Goal: Information Seeking & Learning: Learn about a topic

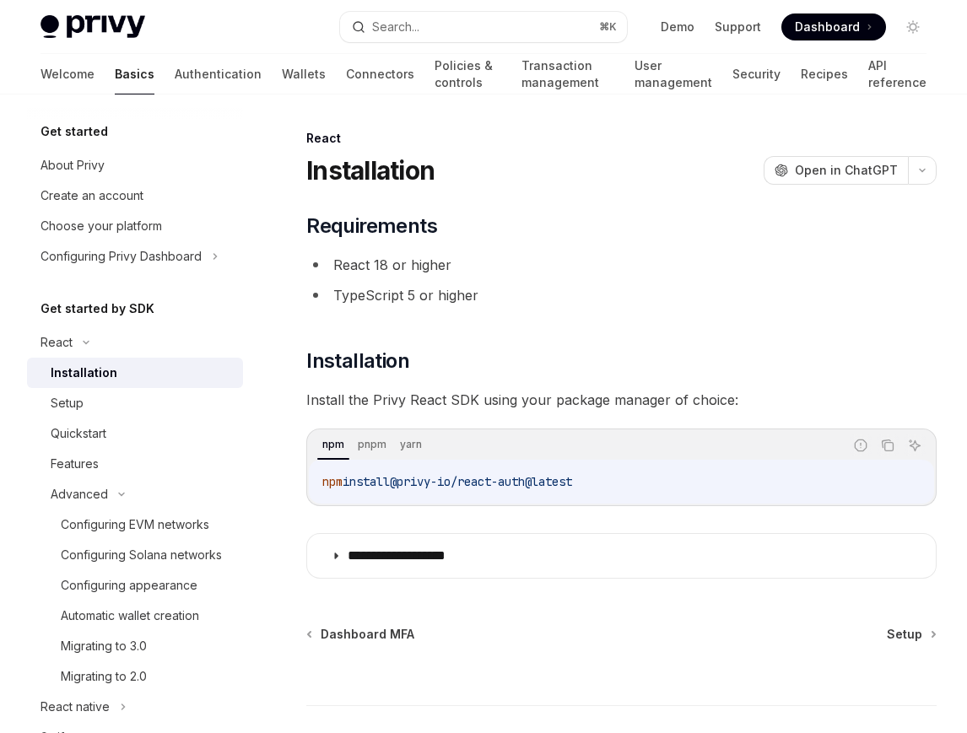
scroll to position [138, 0]
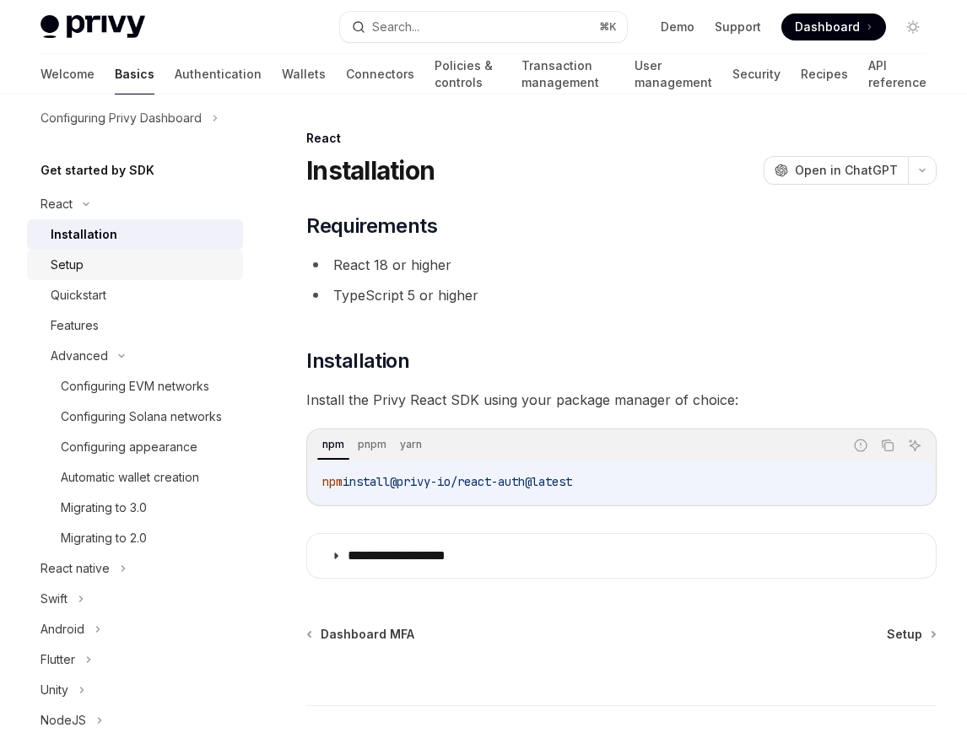
click at [73, 268] on div "Setup" at bounding box center [67, 265] width 33 height 20
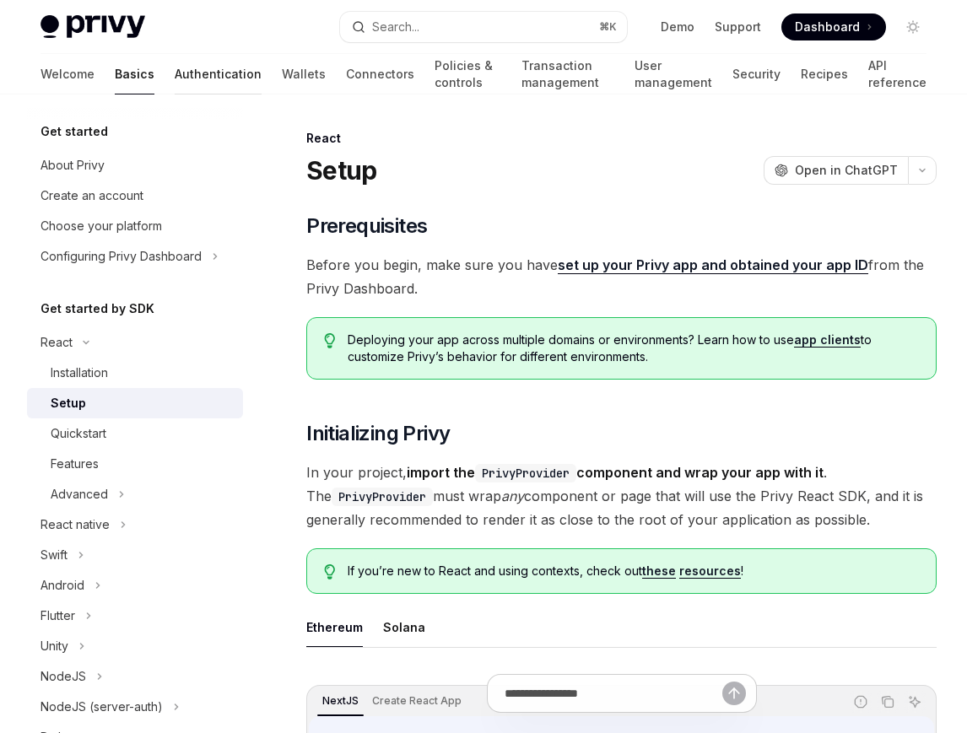
click at [175, 72] on link "Authentication" at bounding box center [218, 74] width 87 height 41
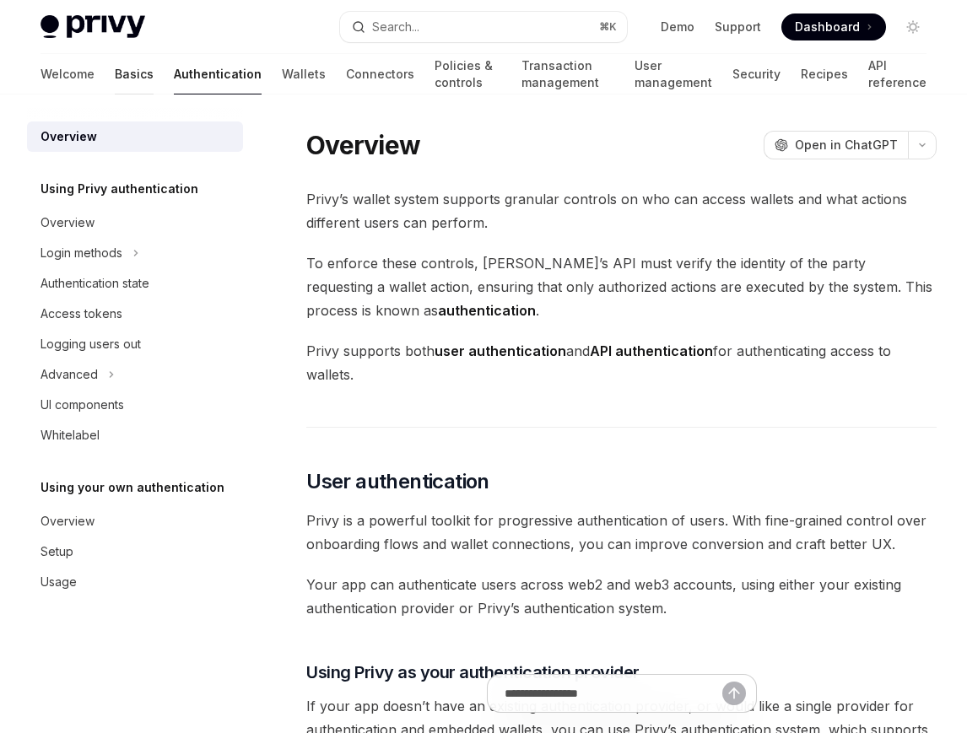
click at [115, 81] on link "Basics" at bounding box center [134, 74] width 39 height 41
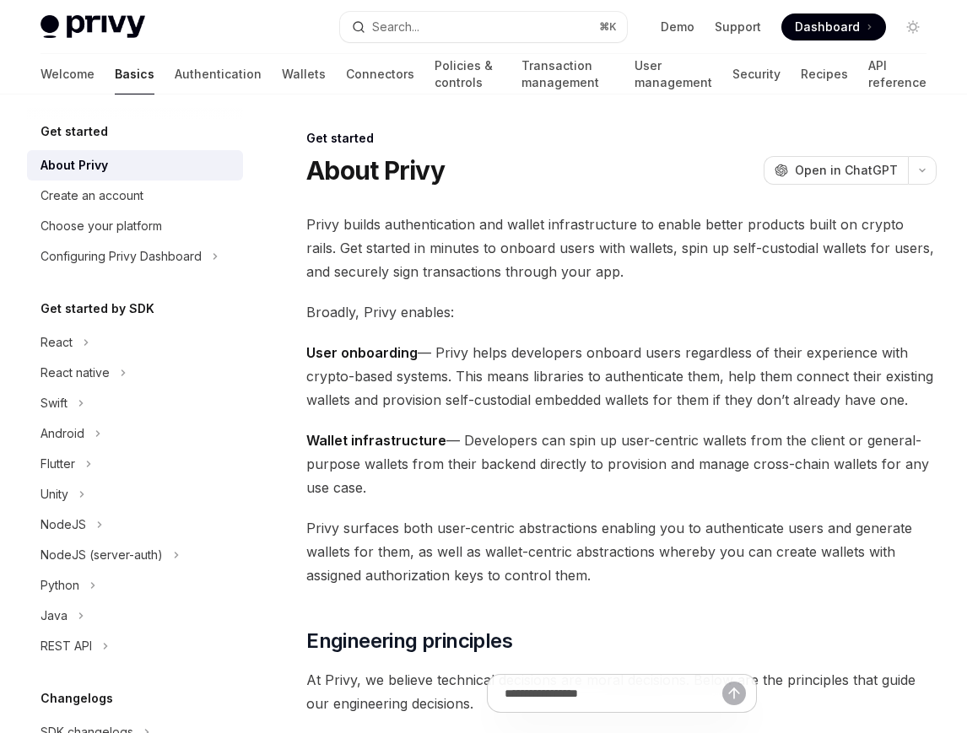
click at [831, 26] on span "Dashboard" at bounding box center [827, 27] width 65 height 17
type textarea "*"
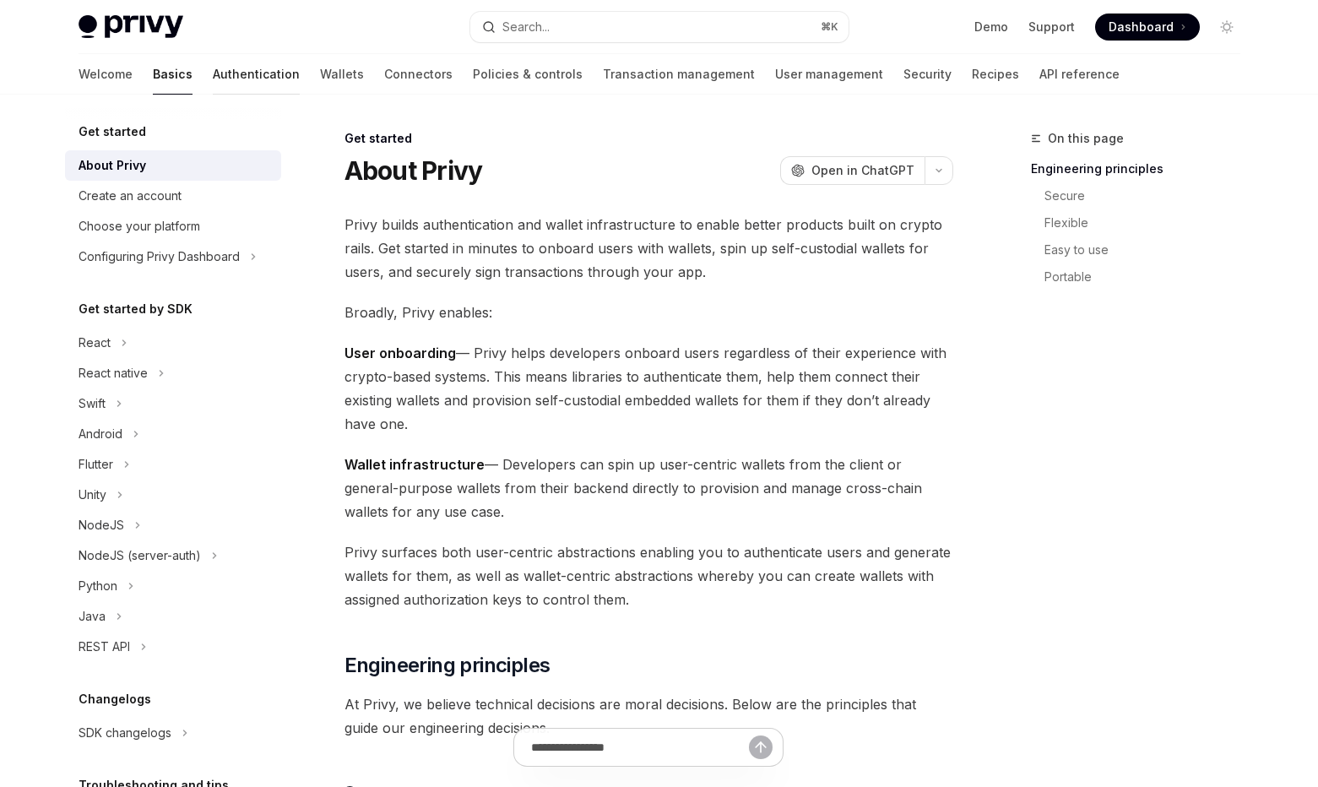
click at [213, 69] on link "Authentication" at bounding box center [256, 74] width 87 height 41
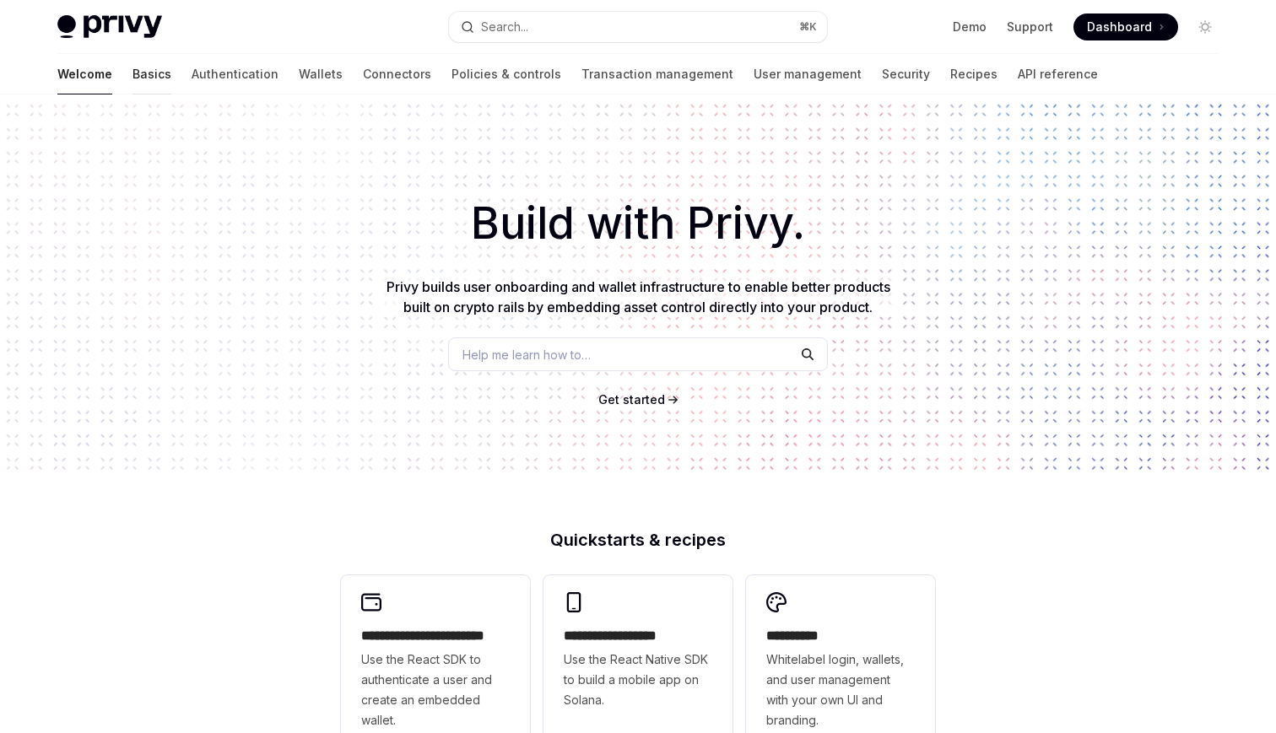
click at [133, 75] on link "Basics" at bounding box center [152, 74] width 39 height 41
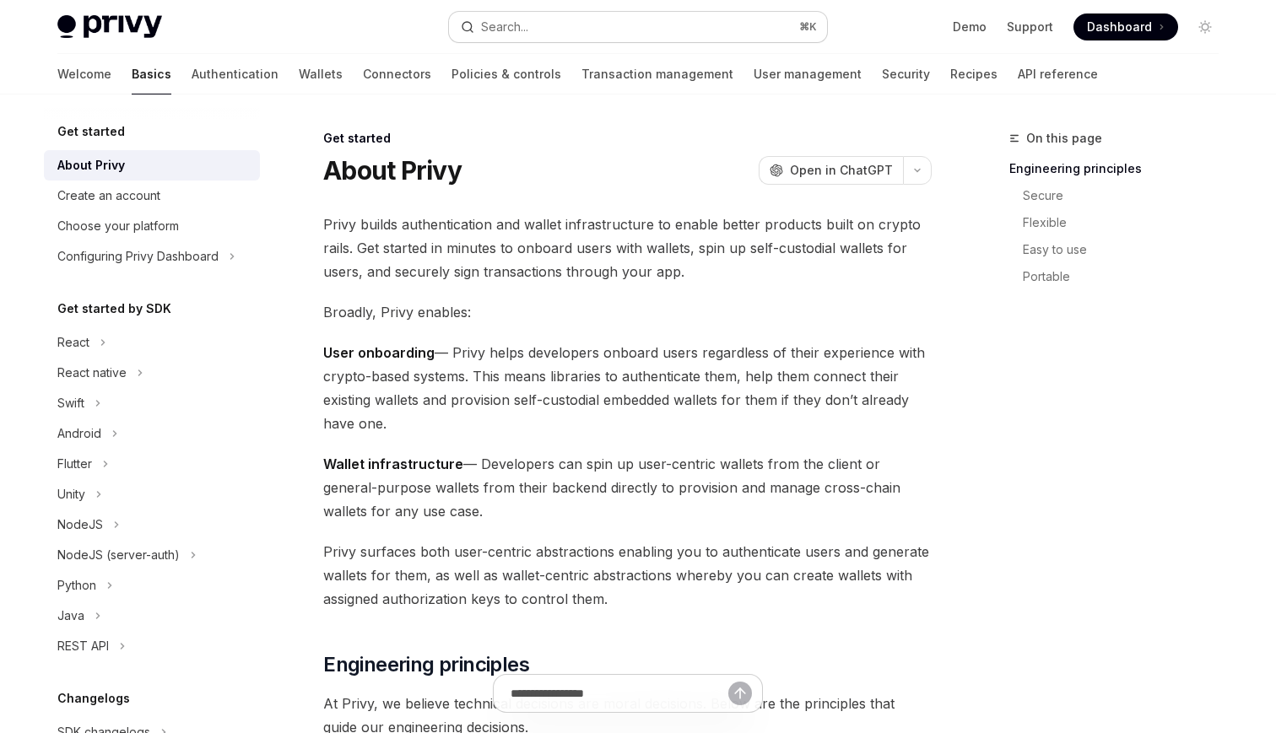
type textarea "*"
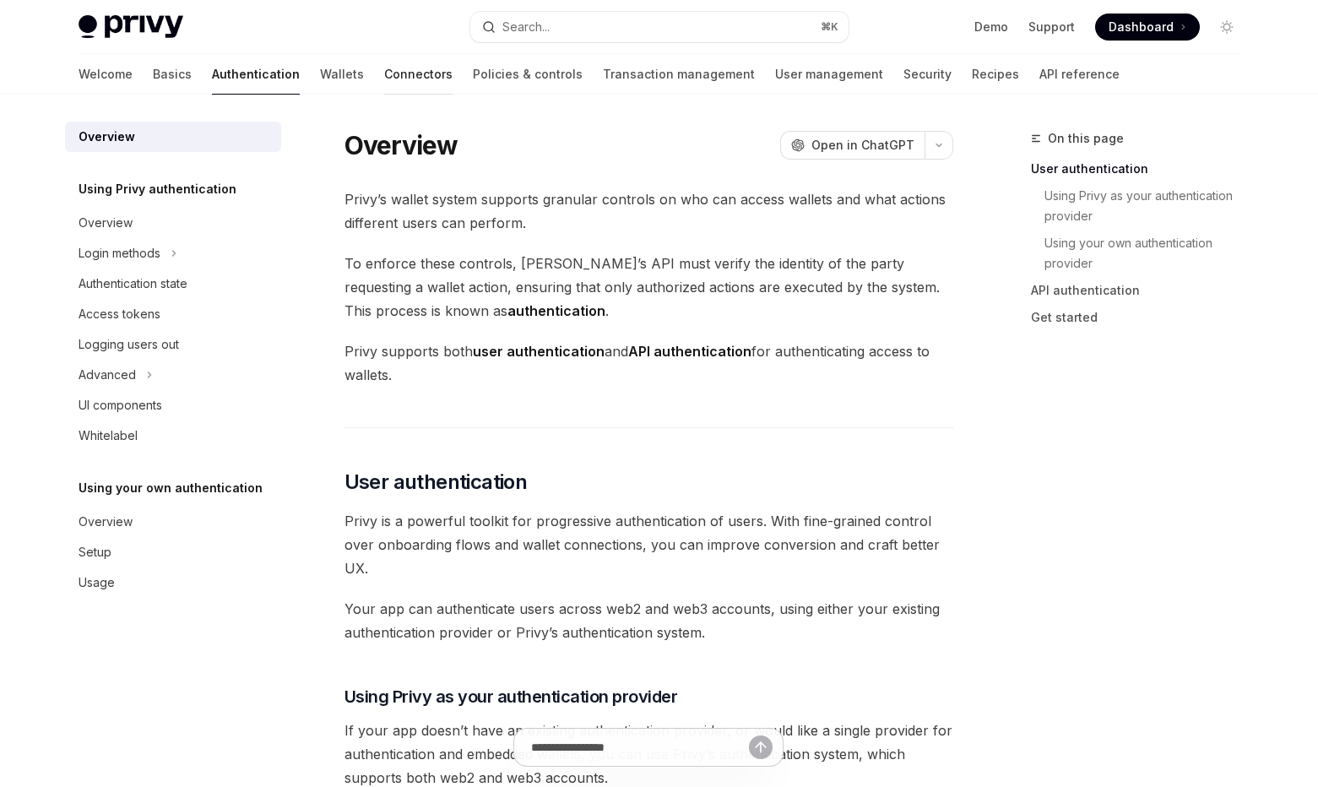
click at [384, 75] on link "Connectors" at bounding box center [418, 74] width 68 height 41
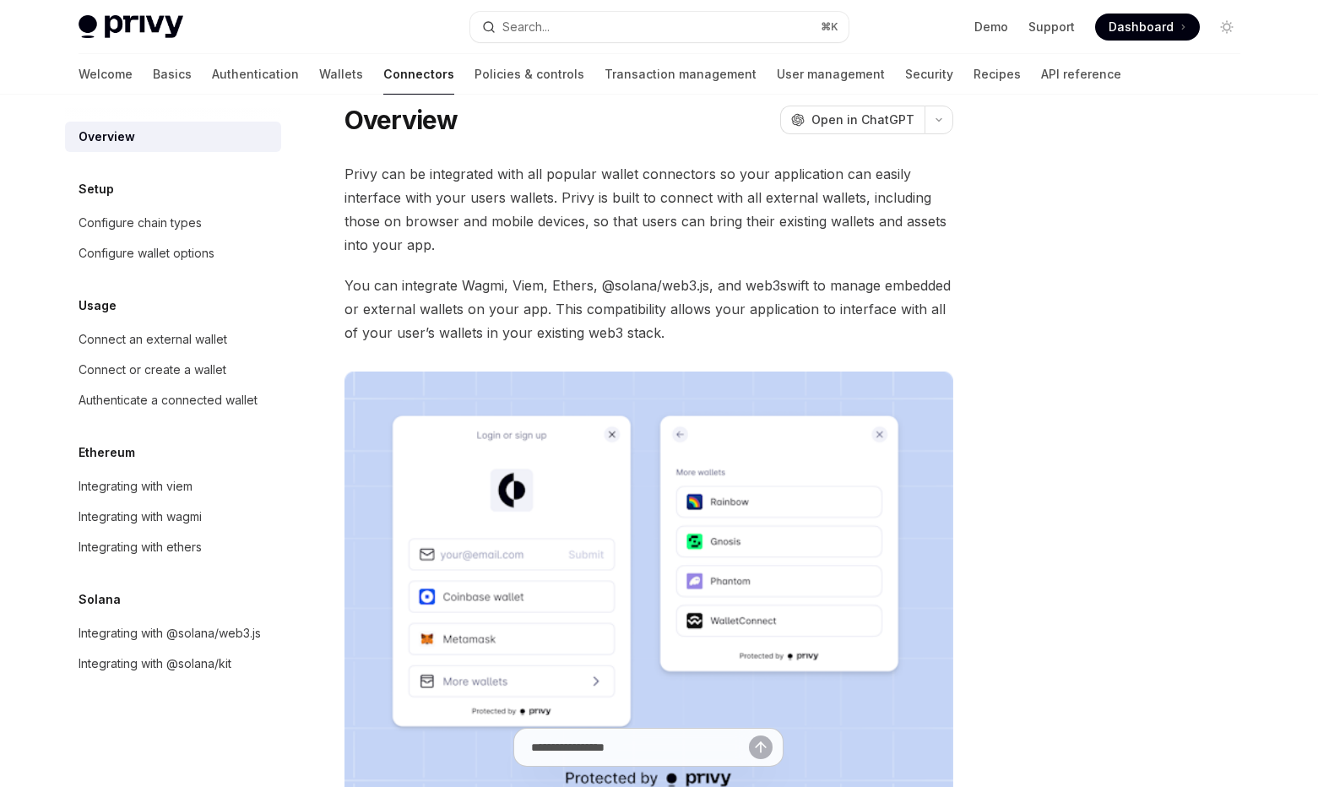
scroll to position [23, 0]
click at [474, 76] on link "Policies & controls" at bounding box center [529, 74] width 110 height 41
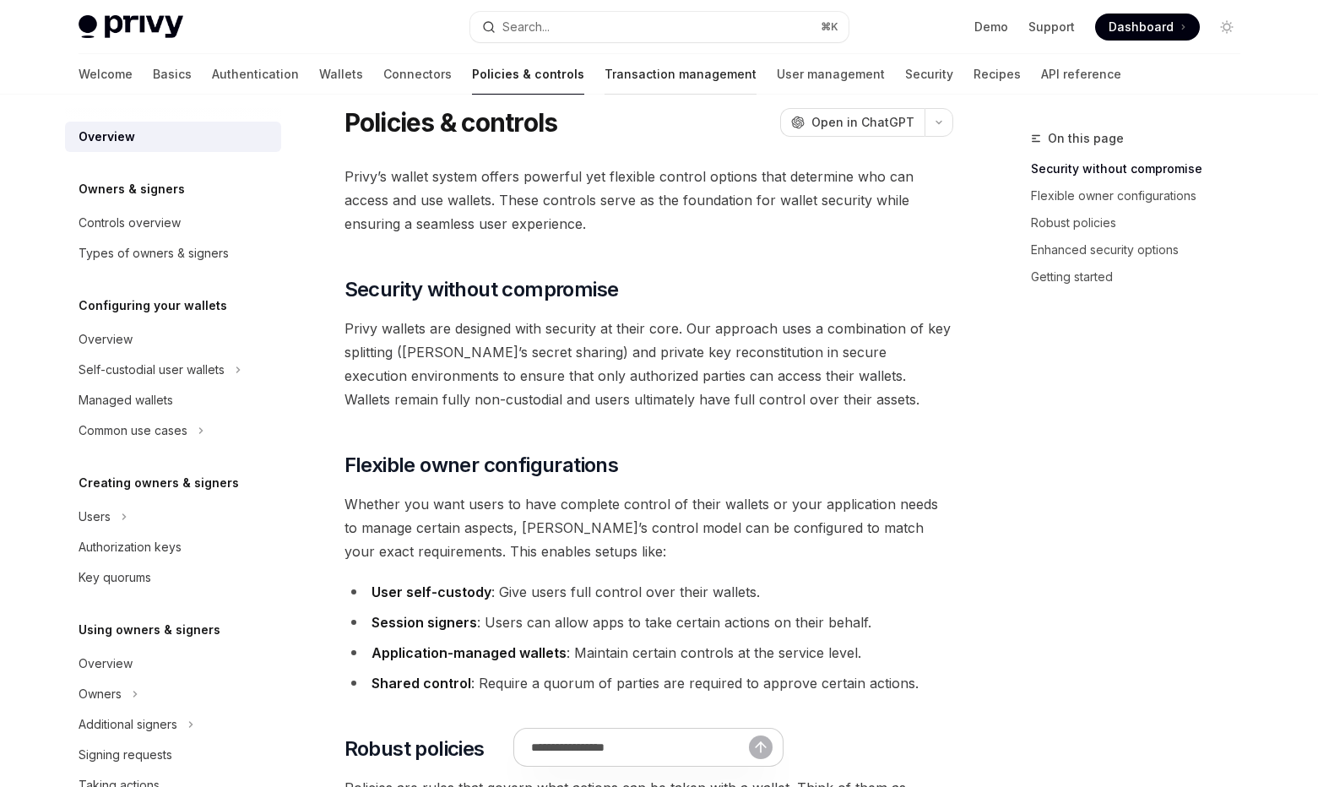
click at [604, 73] on link "Transaction management" at bounding box center [680, 74] width 152 height 41
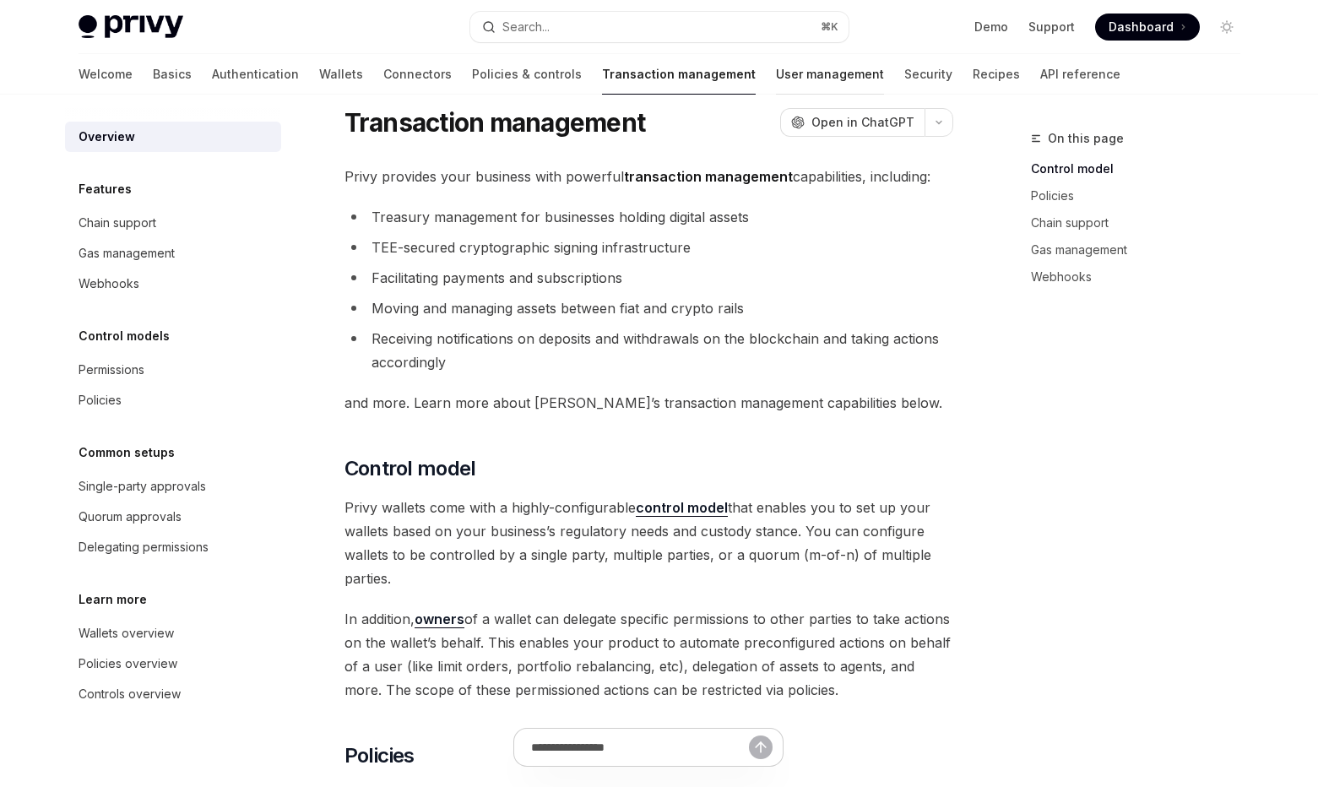
click at [776, 73] on link "User management" at bounding box center [830, 74] width 108 height 41
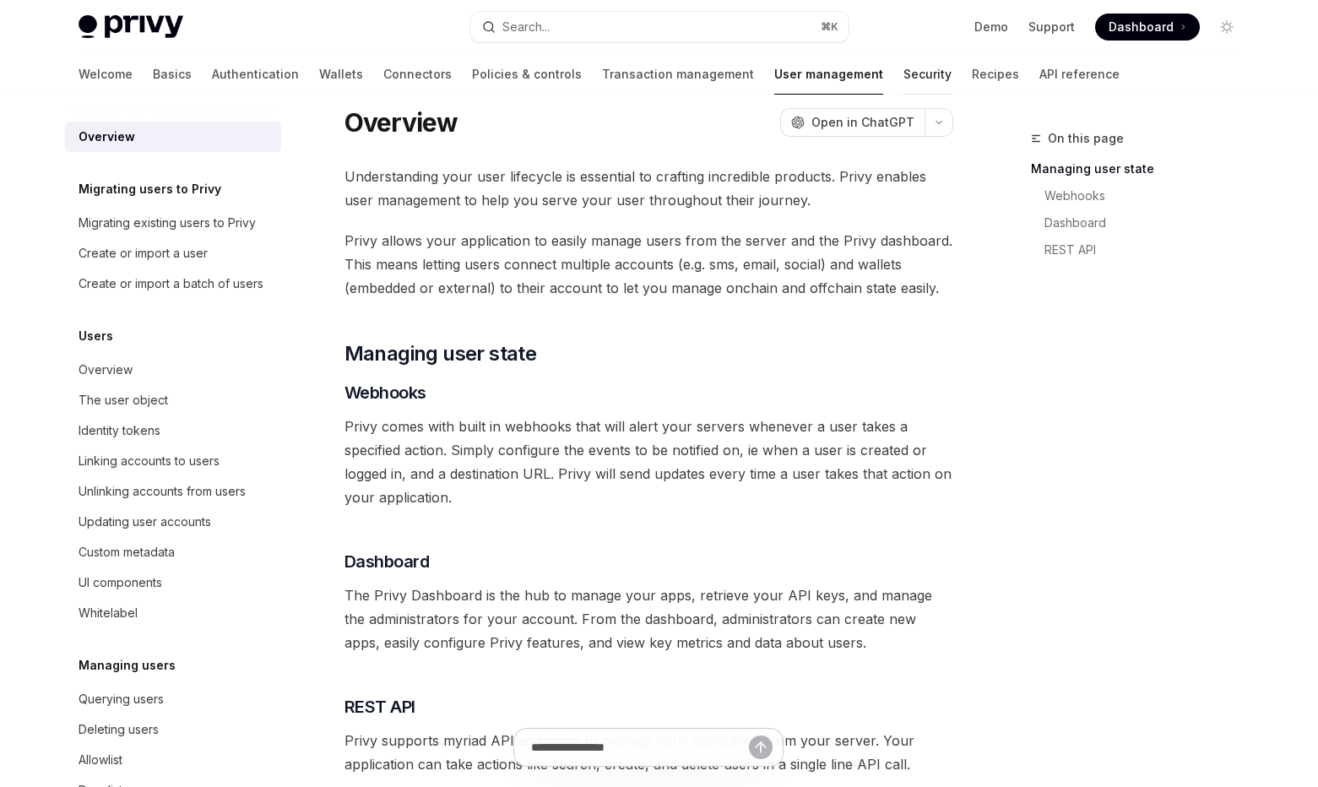
click at [903, 78] on link "Security" at bounding box center [927, 74] width 48 height 41
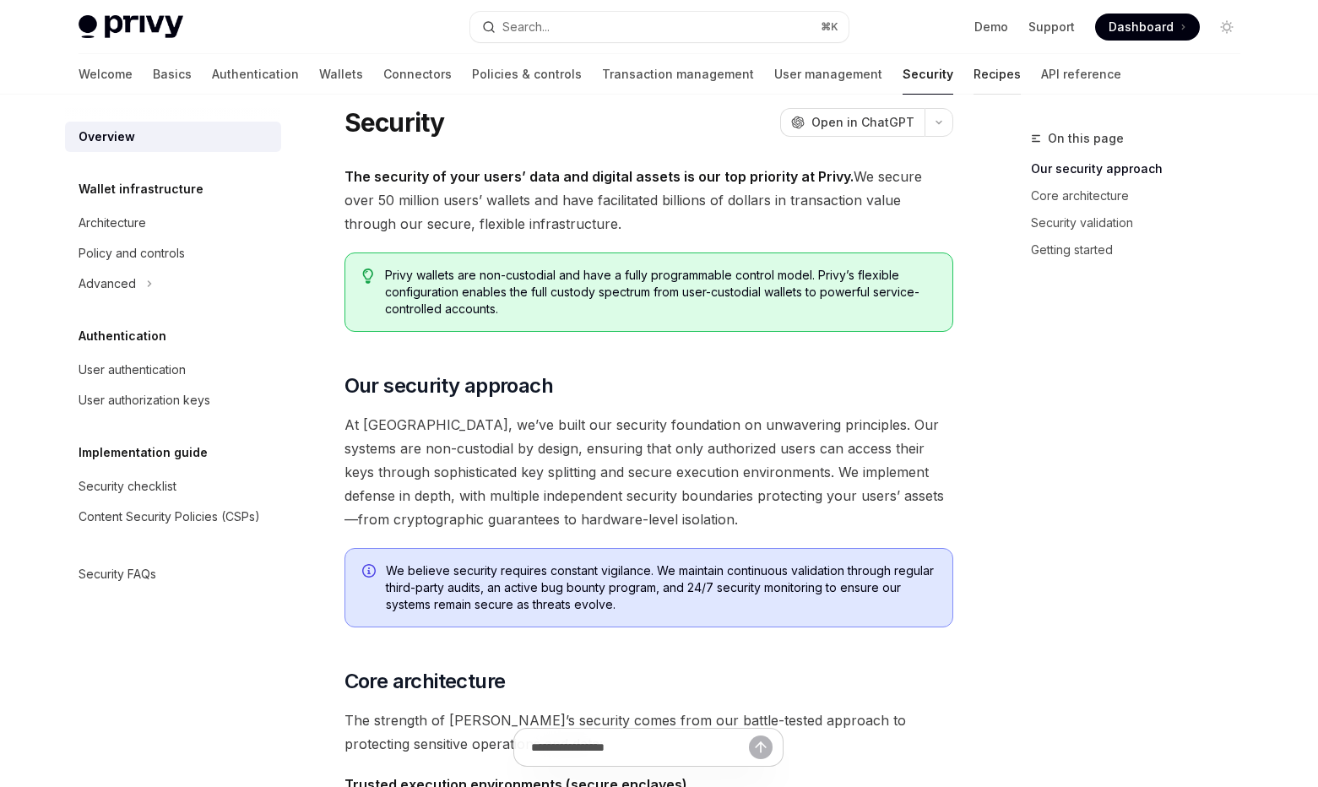
click at [973, 77] on link "Recipes" at bounding box center [996, 74] width 47 height 41
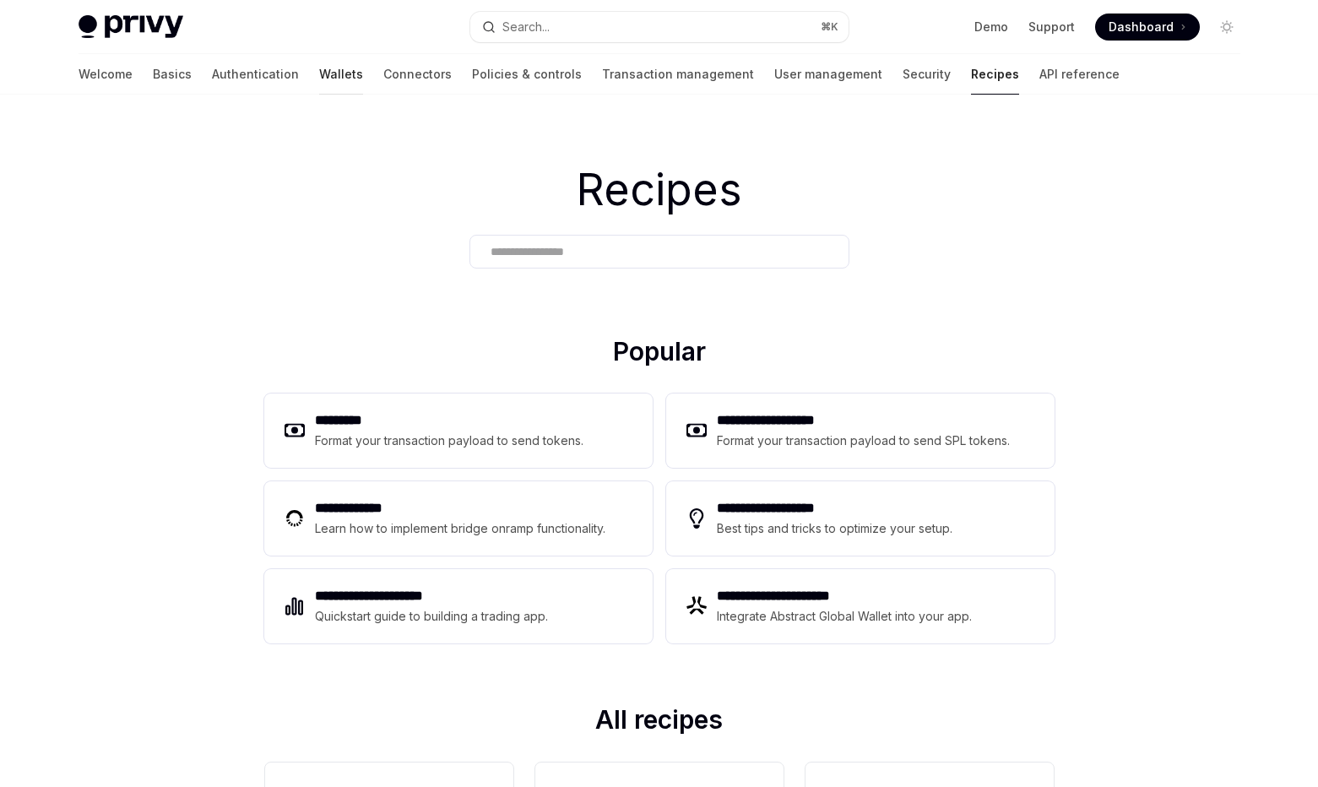
click at [319, 76] on link "Wallets" at bounding box center [341, 74] width 44 height 41
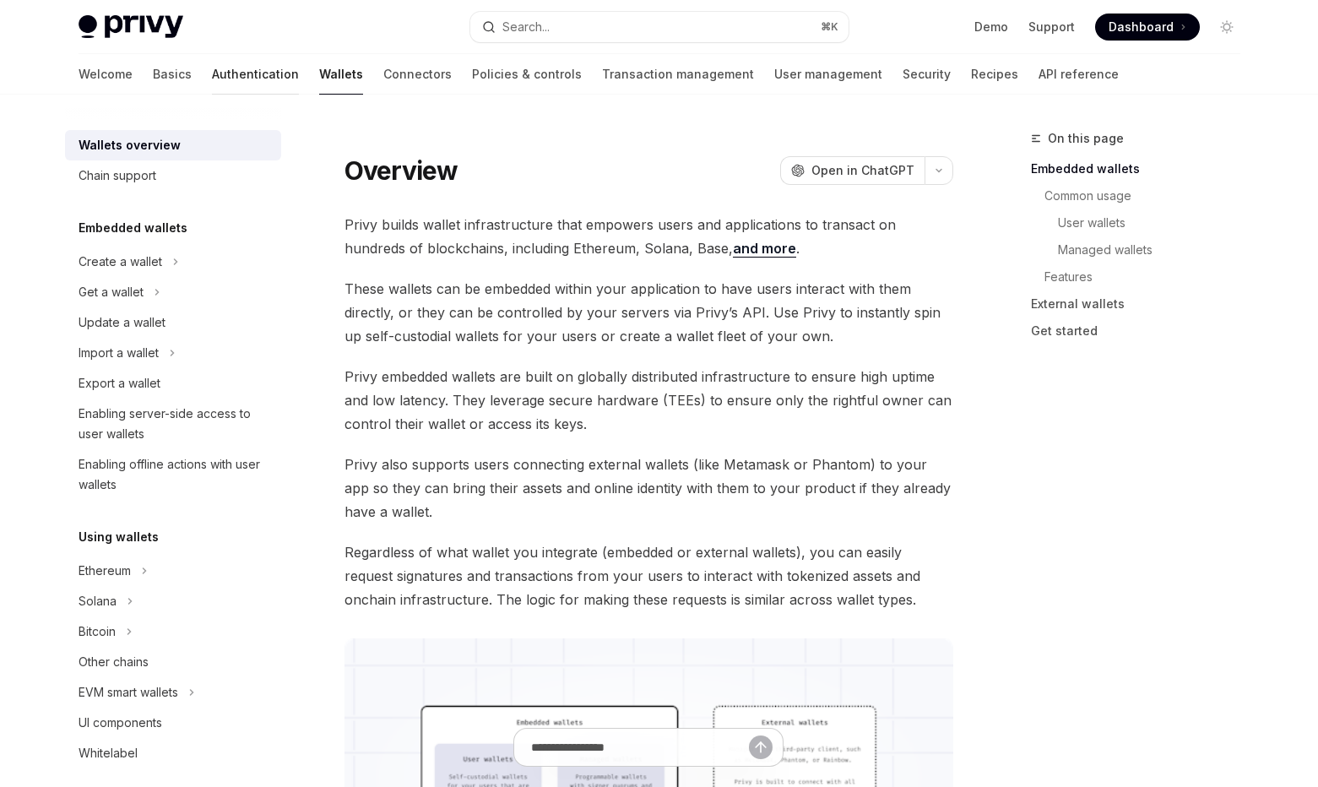
click at [212, 62] on link "Authentication" at bounding box center [255, 74] width 87 height 41
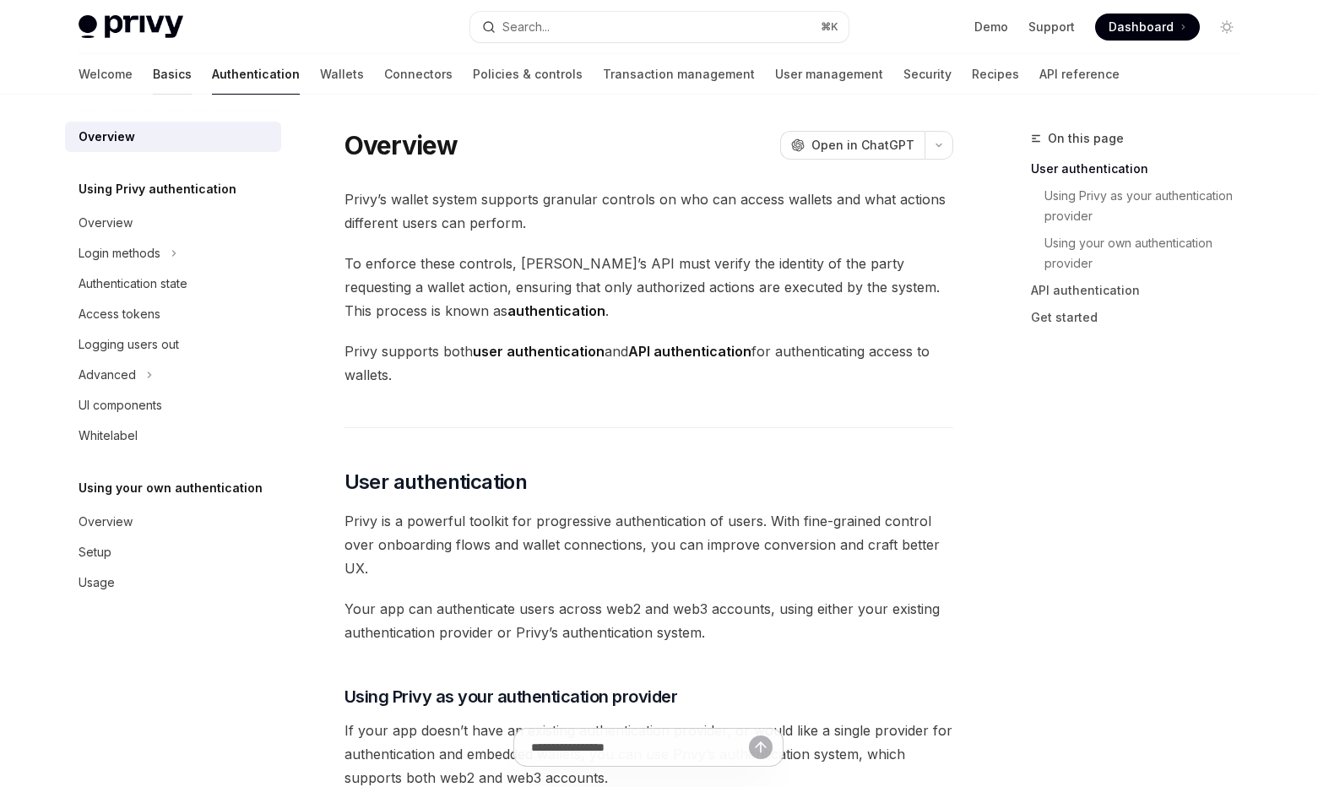
click at [153, 71] on link "Basics" at bounding box center [172, 74] width 39 height 41
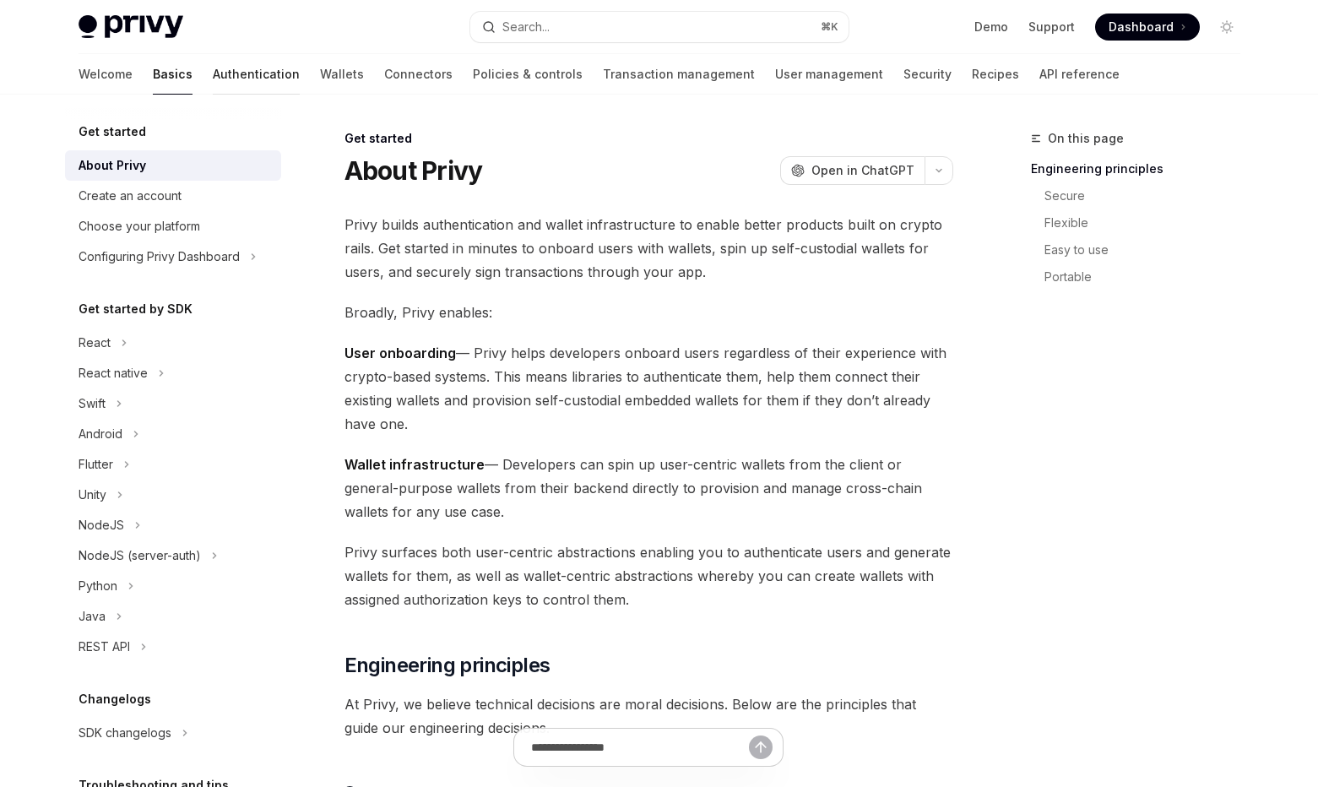
click at [213, 70] on link "Authentication" at bounding box center [256, 74] width 87 height 41
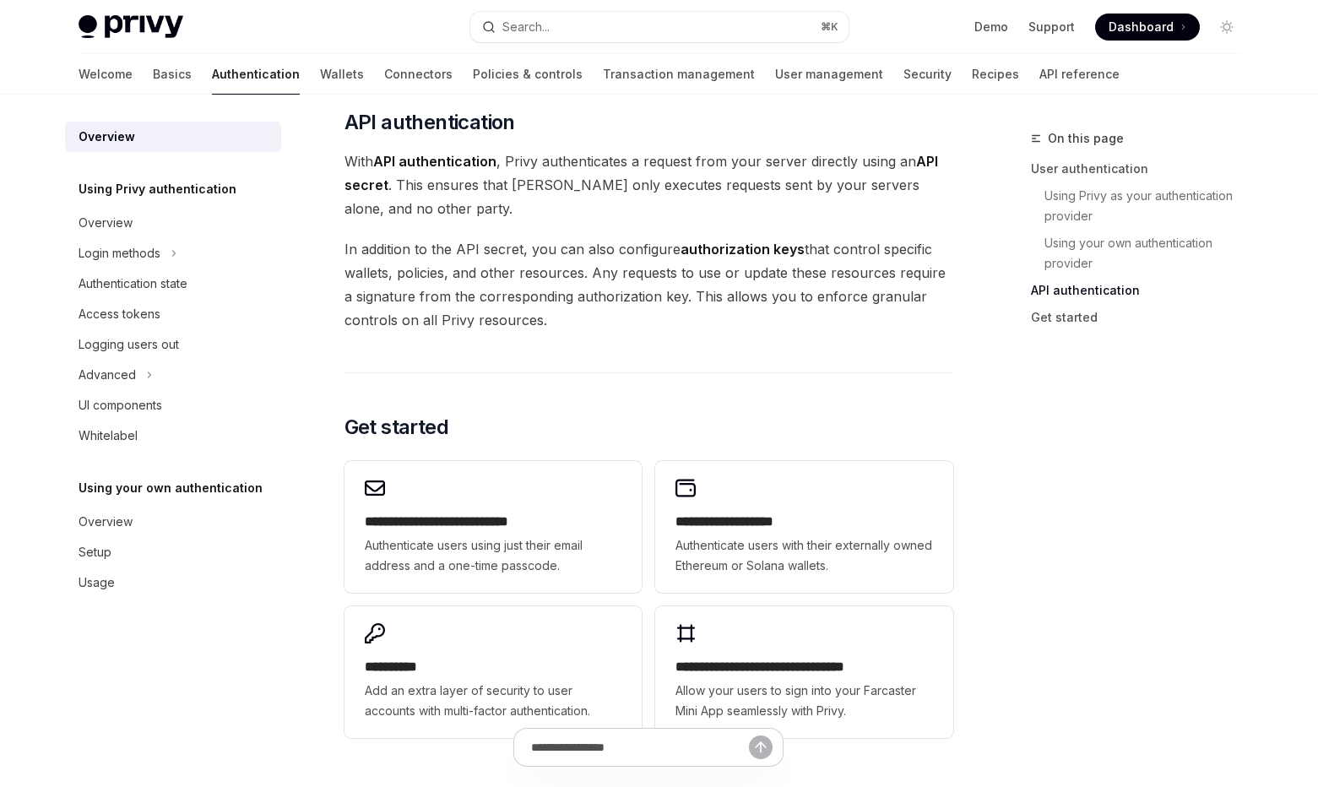
scroll to position [1354, 0]
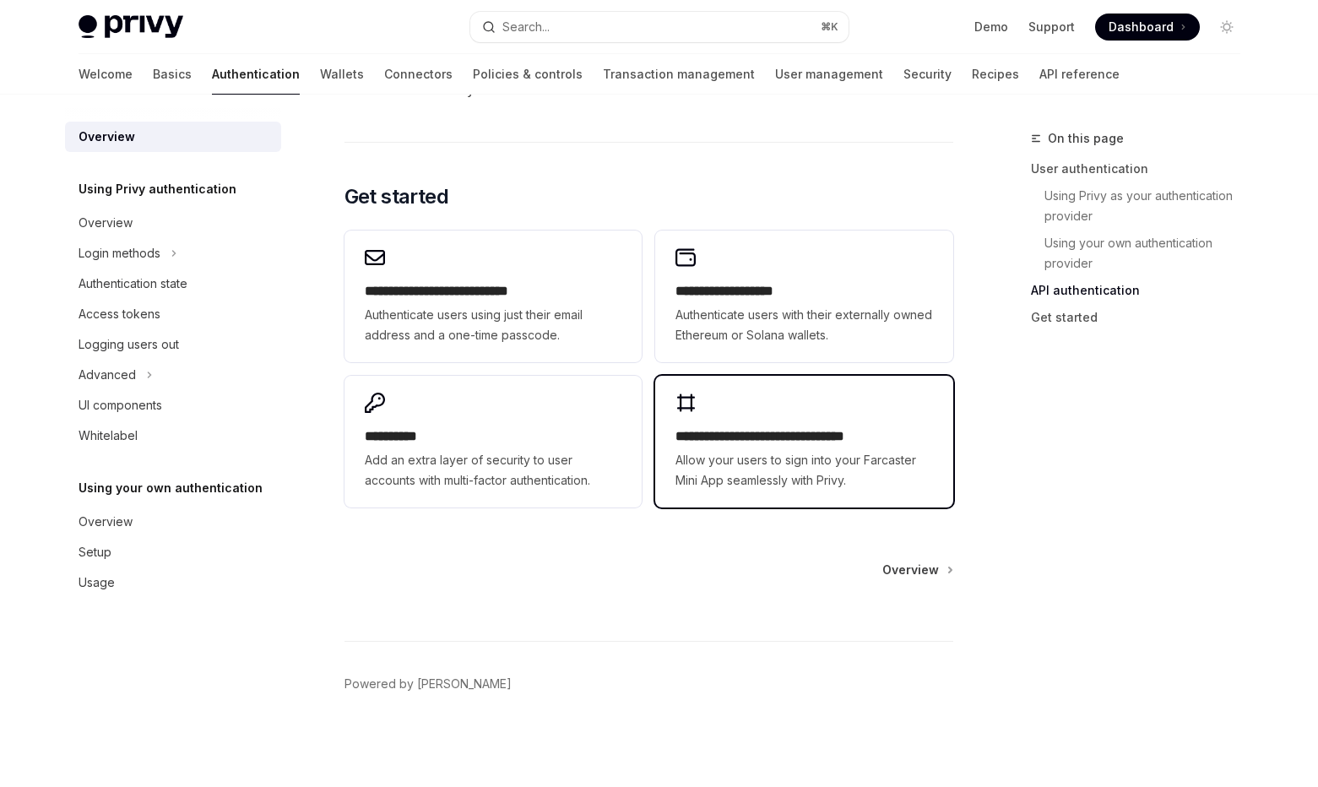
click at [750, 422] on div "**********" at bounding box center [803, 442] width 297 height 132
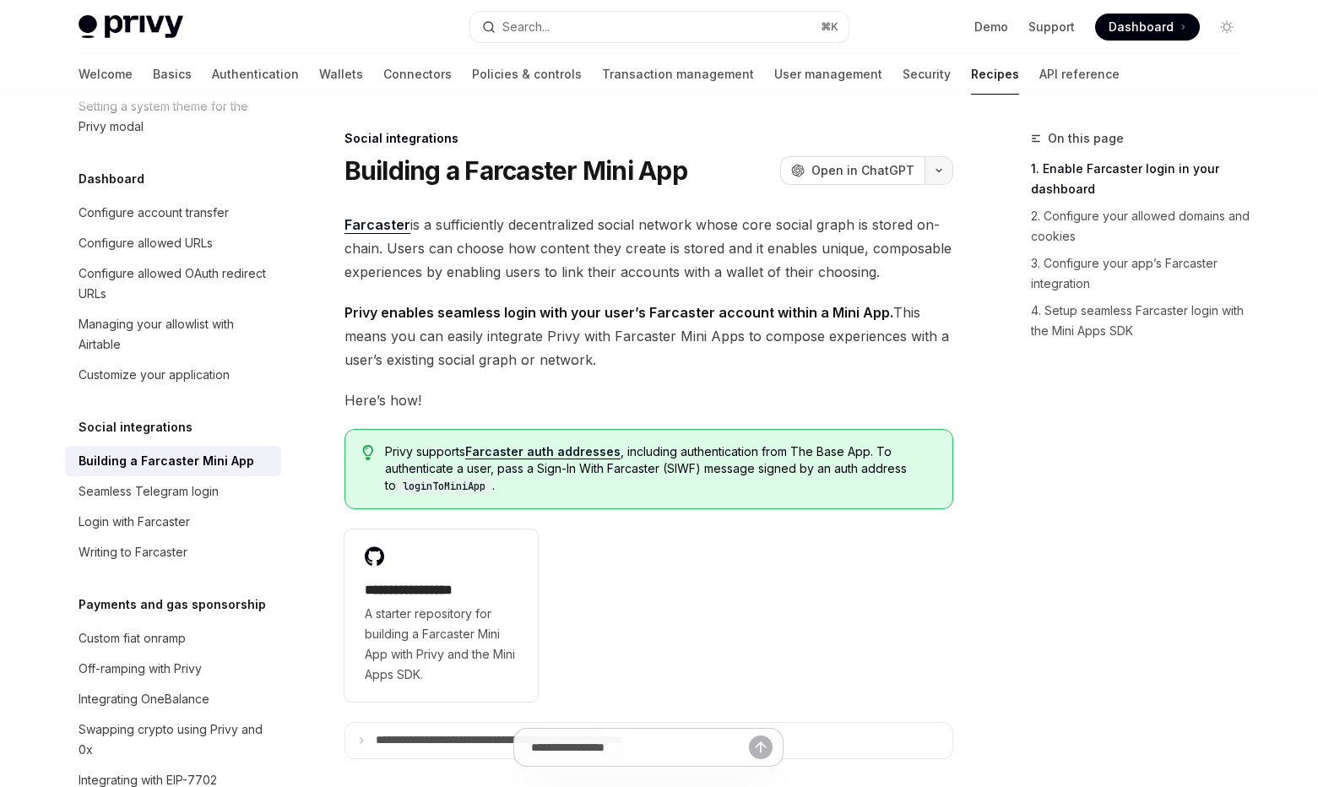
click at [936, 175] on button "button" at bounding box center [938, 170] width 29 height 29
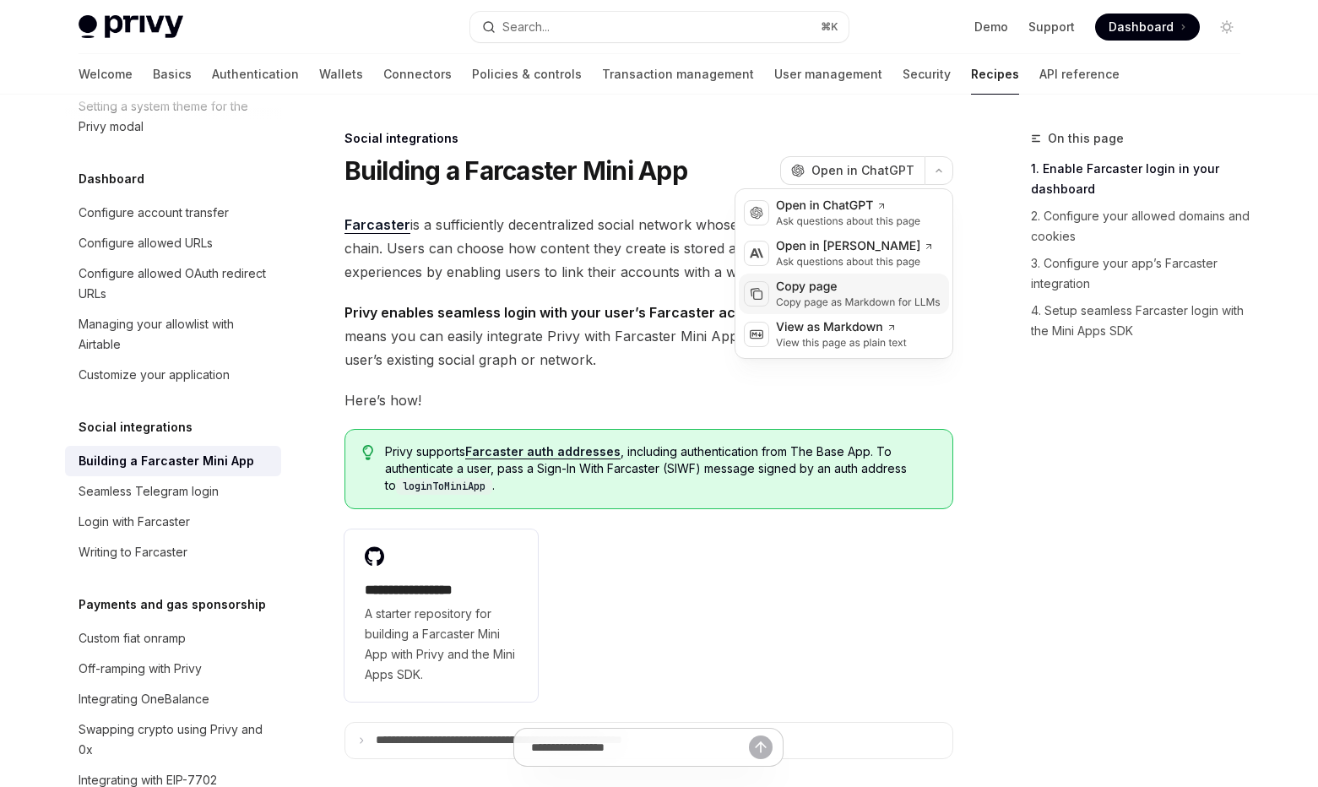
click at [837, 299] on div "Copy page as Markdown for LLMs" at bounding box center [858, 302] width 165 height 14
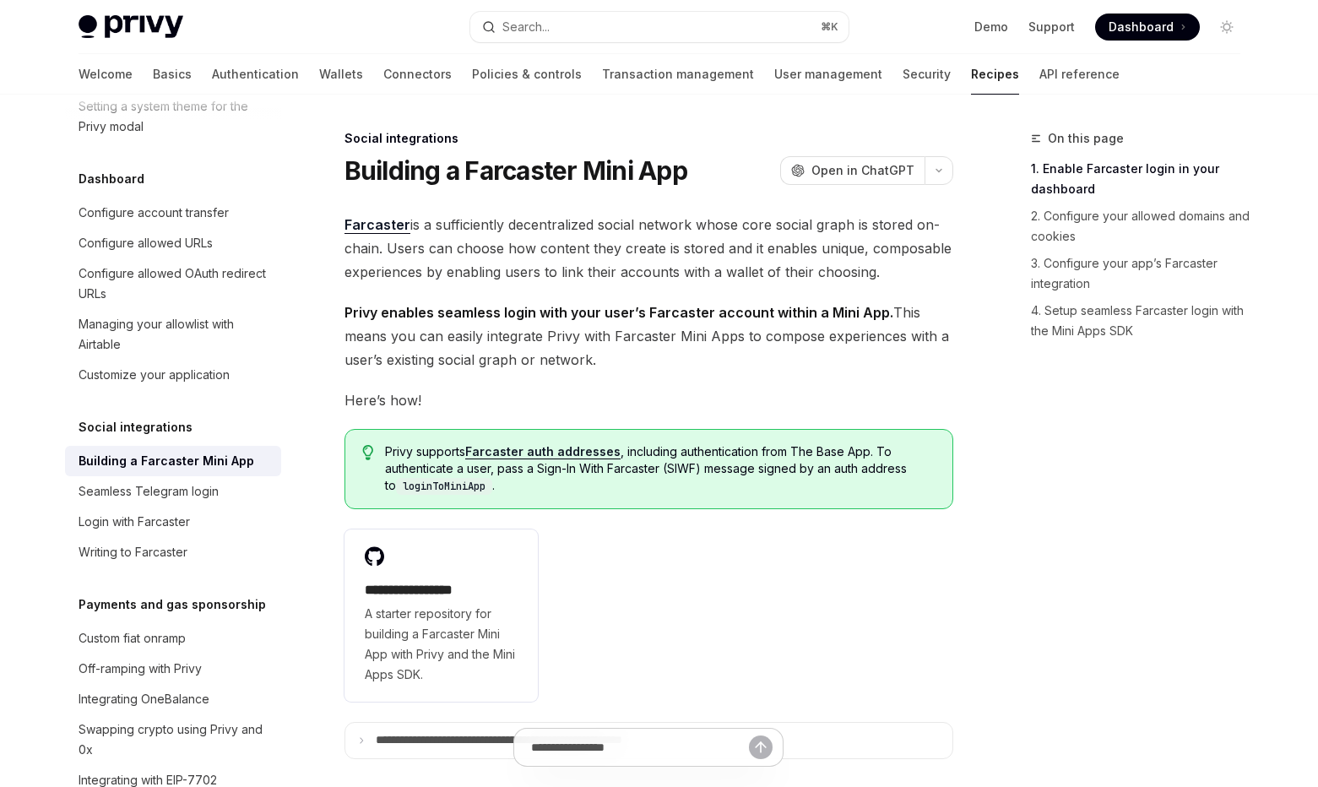
type textarea "*"
